Goal: Use online tool/utility: Use online tool/utility

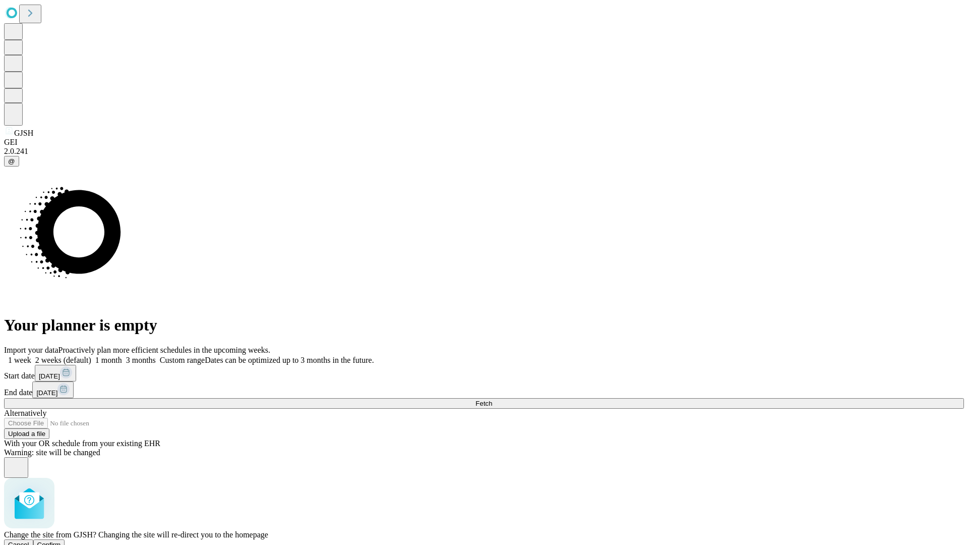
click at [61, 541] on span "Confirm" at bounding box center [49, 545] width 24 height 8
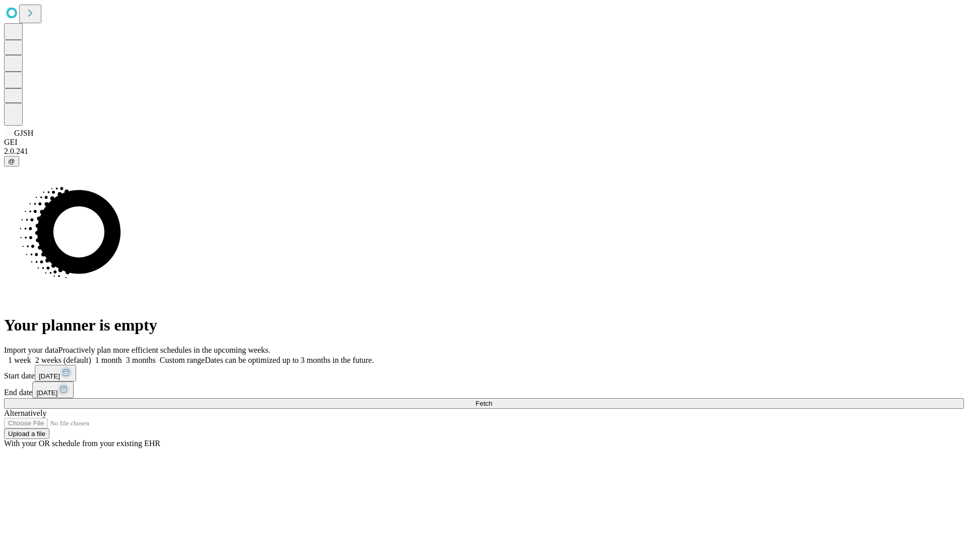
click at [31, 356] on label "1 week" at bounding box center [17, 360] width 27 height 9
click at [492, 399] on span "Fetch" at bounding box center [484, 403] width 17 height 8
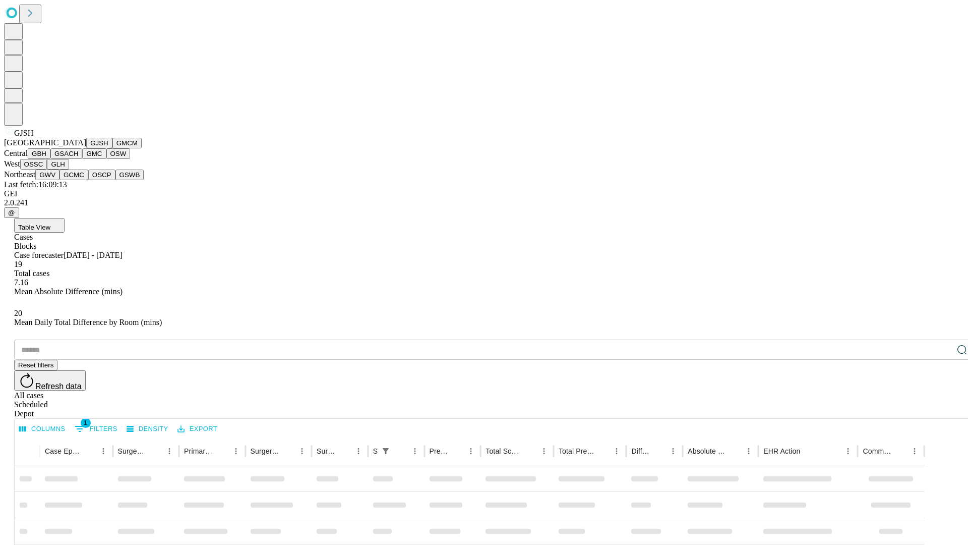
click at [112, 148] on button "GMCM" at bounding box center [126, 143] width 29 height 11
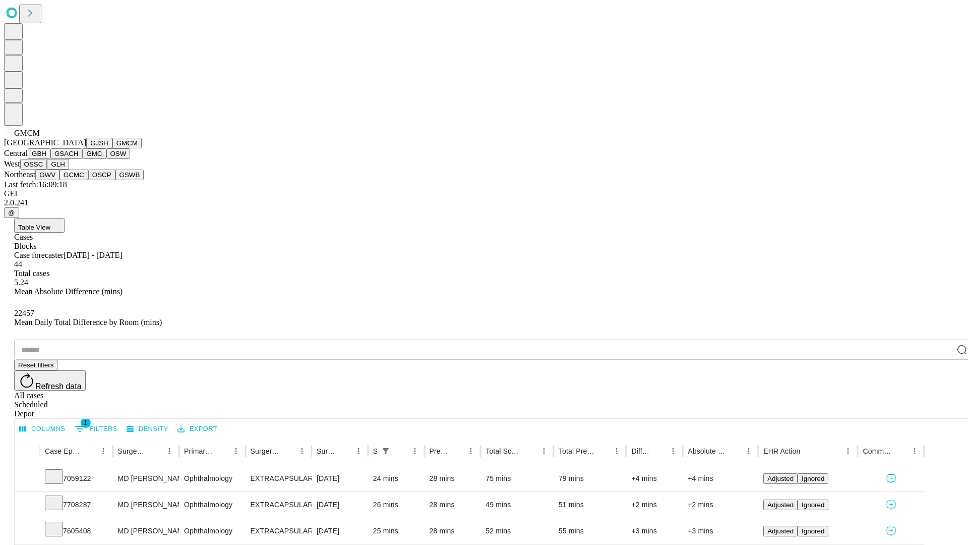
click at [50, 159] on button "GBH" at bounding box center [39, 153] width 23 height 11
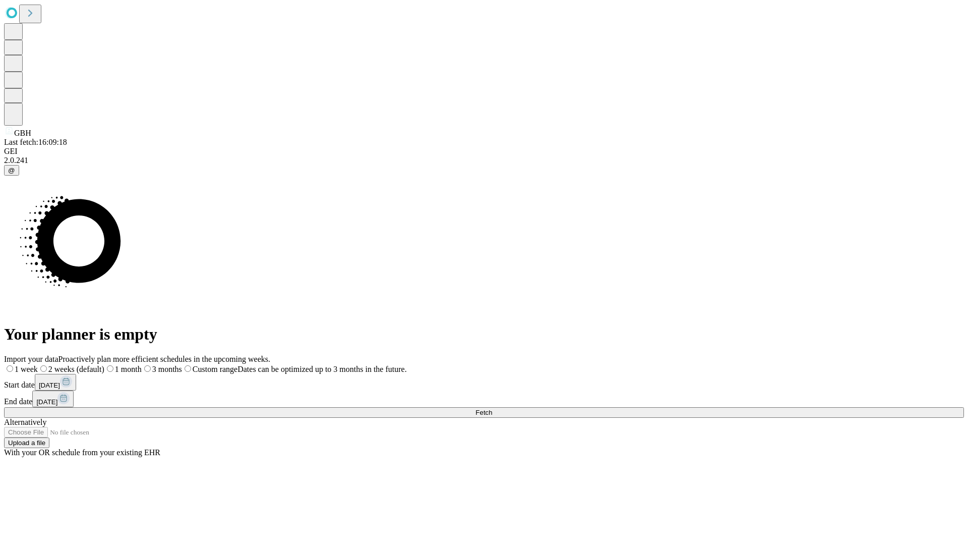
click at [38, 365] on label "1 week" at bounding box center [21, 369] width 34 height 9
click at [492, 409] on span "Fetch" at bounding box center [484, 413] width 17 height 8
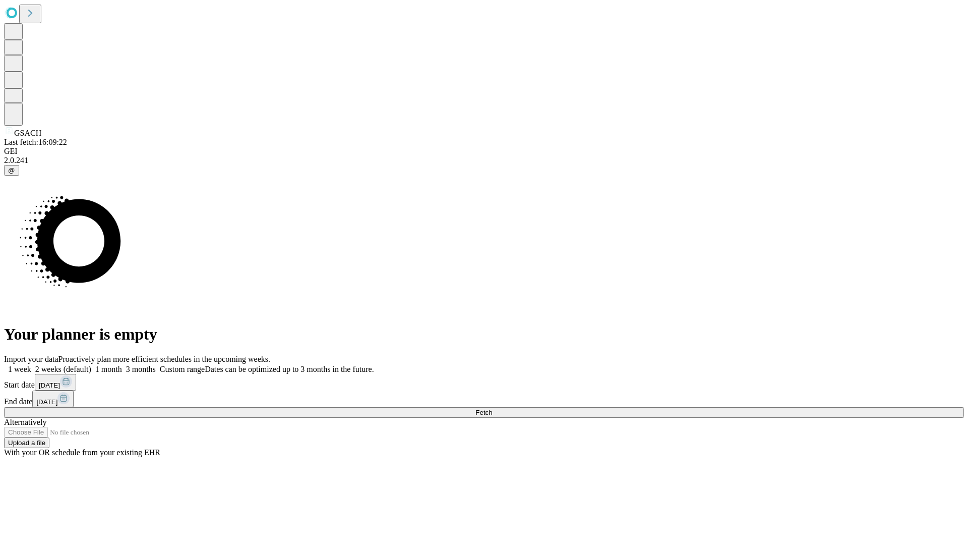
click at [31, 365] on label "1 week" at bounding box center [17, 369] width 27 height 9
click at [492, 409] on span "Fetch" at bounding box center [484, 413] width 17 height 8
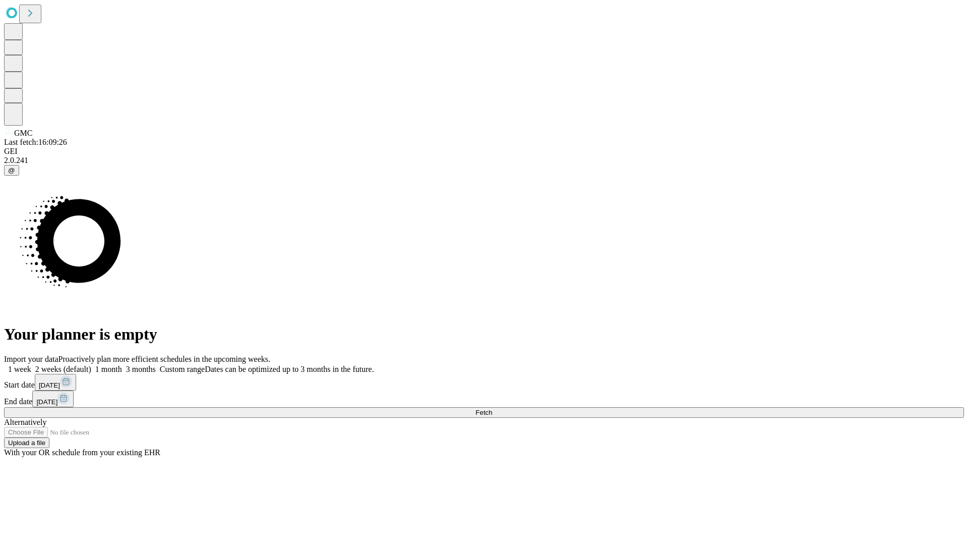
click at [31, 365] on label "1 week" at bounding box center [17, 369] width 27 height 9
click at [492, 409] on span "Fetch" at bounding box center [484, 413] width 17 height 8
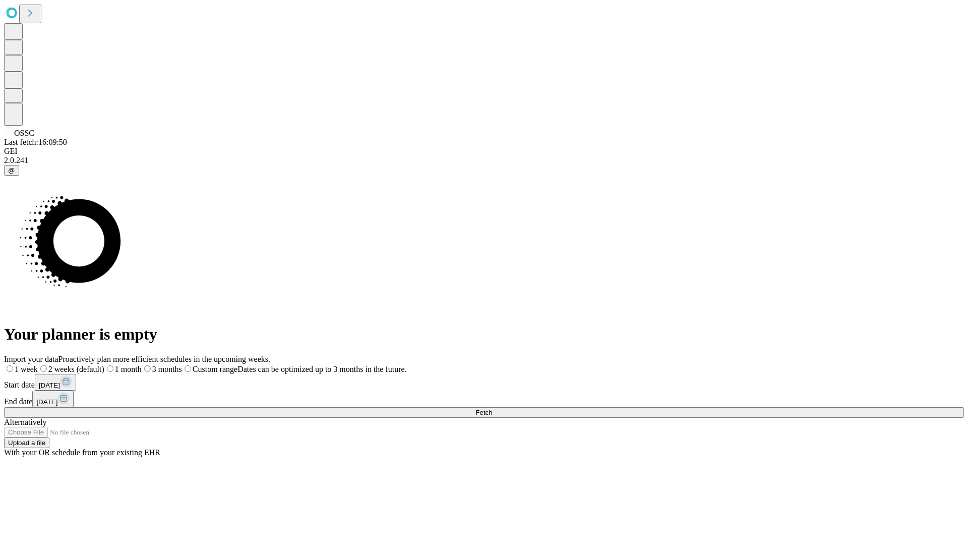
click at [38, 365] on label "1 week" at bounding box center [21, 369] width 34 height 9
click at [492, 409] on span "Fetch" at bounding box center [484, 413] width 17 height 8
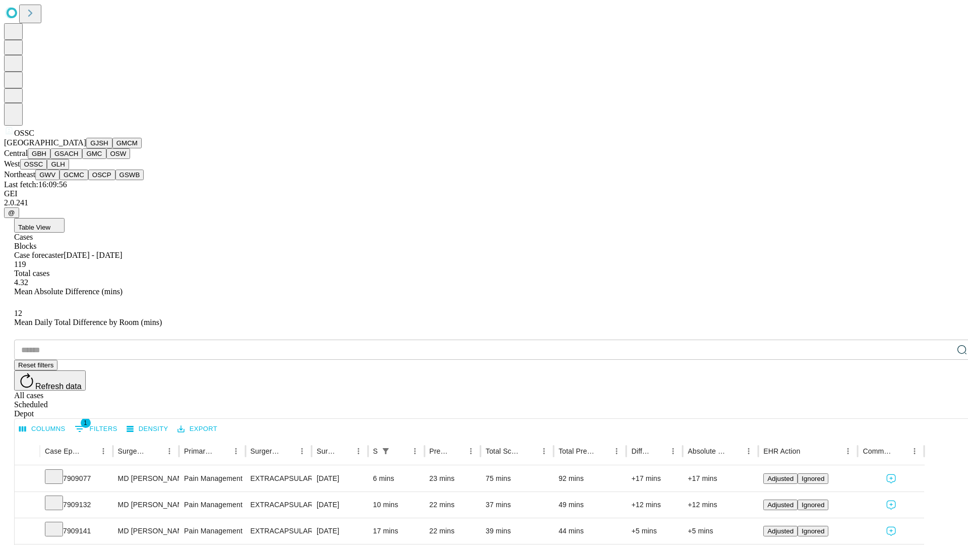
click at [69, 169] on button "GLH" at bounding box center [58, 164] width 22 height 11
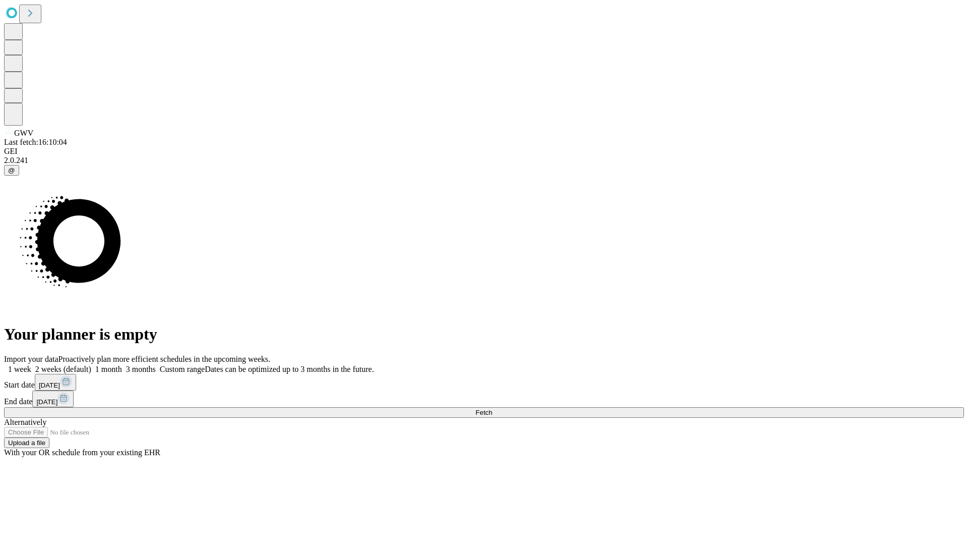
click at [31, 365] on label "1 week" at bounding box center [17, 369] width 27 height 9
click at [492, 409] on span "Fetch" at bounding box center [484, 413] width 17 height 8
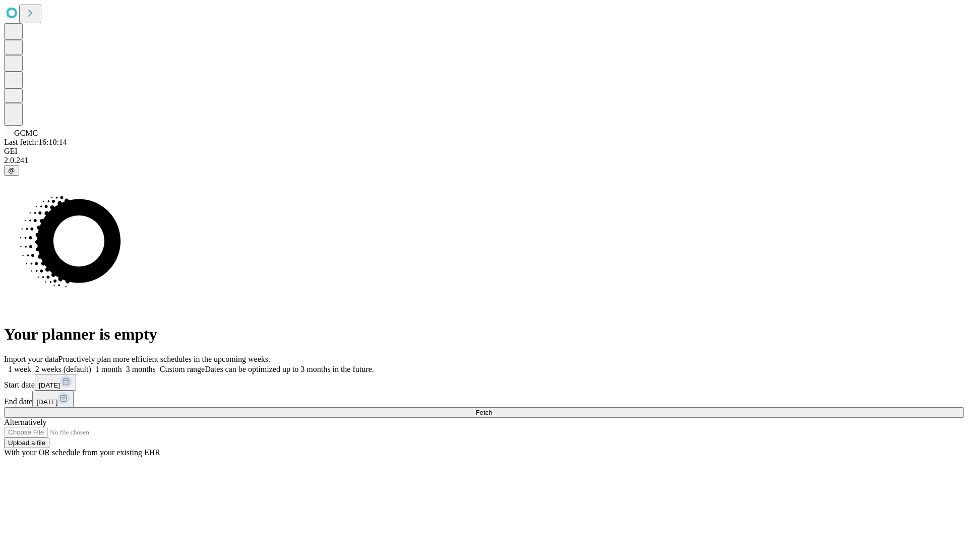
click at [31, 365] on label "1 week" at bounding box center [17, 369] width 27 height 9
click at [492, 409] on span "Fetch" at bounding box center [484, 413] width 17 height 8
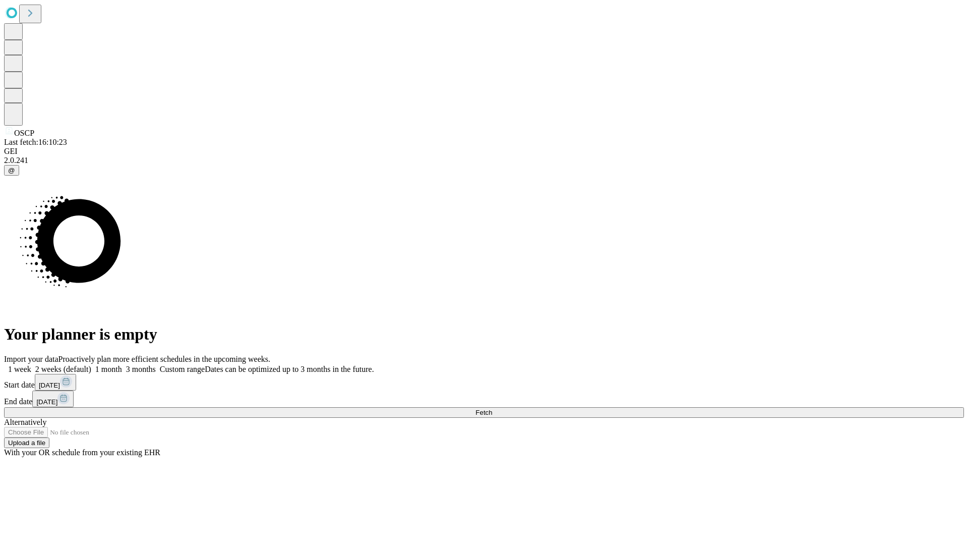
click at [31, 365] on label "1 week" at bounding box center [17, 369] width 27 height 9
click at [492, 409] on span "Fetch" at bounding box center [484, 413] width 17 height 8
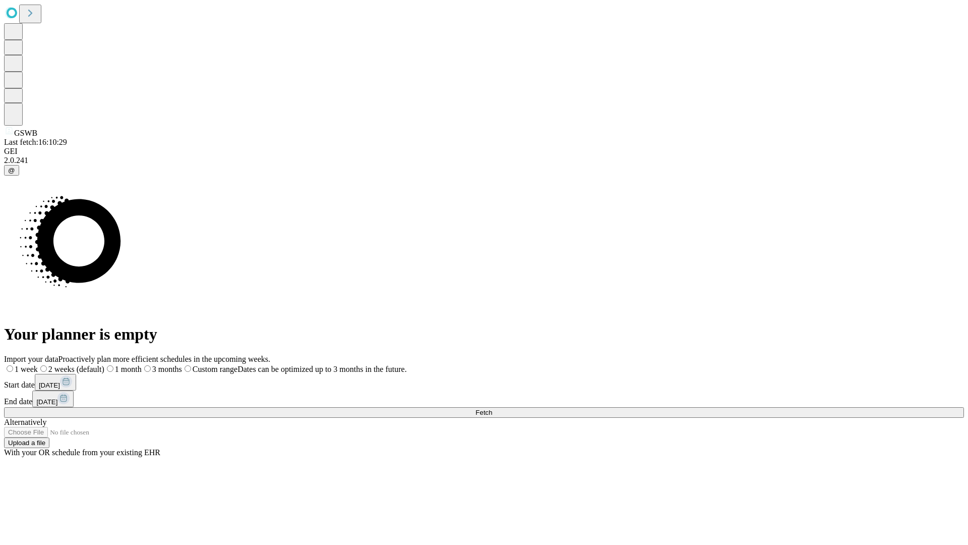
click at [38, 365] on label "1 week" at bounding box center [21, 369] width 34 height 9
click at [492, 409] on span "Fetch" at bounding box center [484, 413] width 17 height 8
